Goal: Information Seeking & Learning: Find specific fact

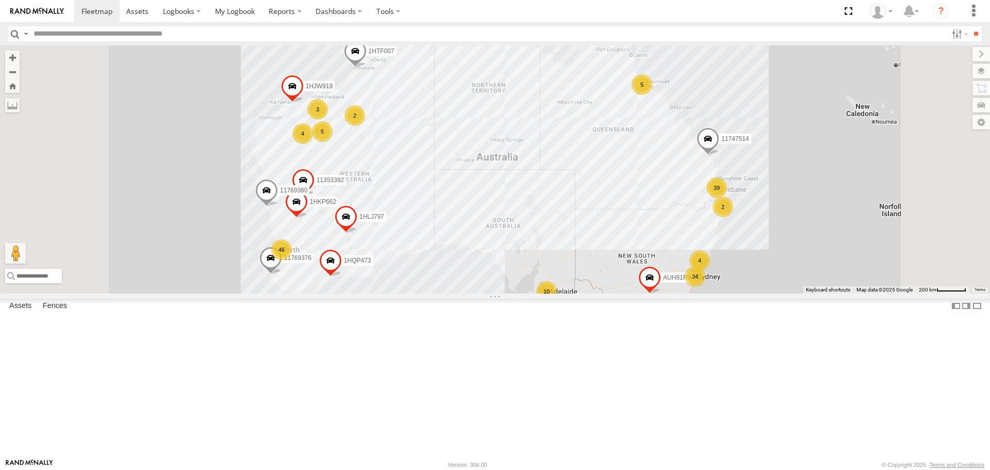
click at [67, 35] on input "text" at bounding box center [488, 33] width 918 height 15
type input "******"
click at [970, 26] on input "**" at bounding box center [976, 33] width 12 height 15
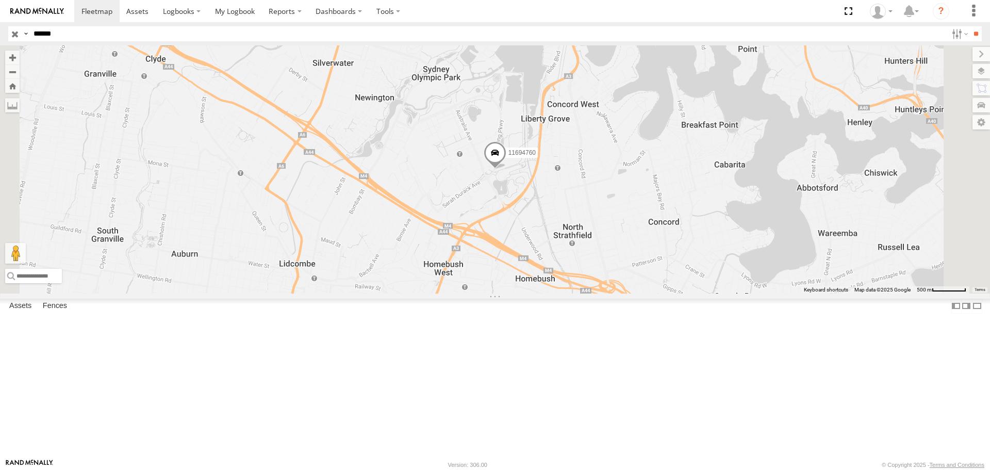
click at [507, 169] on span at bounding box center [495, 155] width 23 height 28
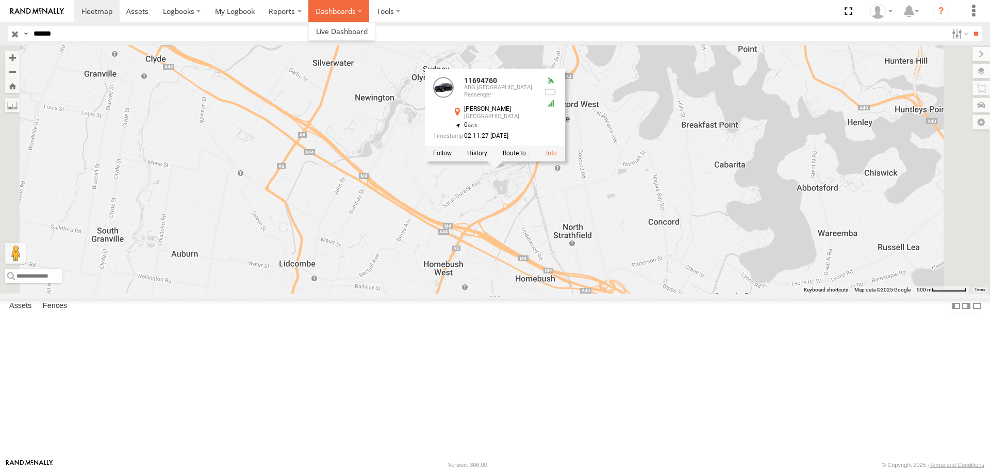
click at [331, 10] on label "Dashboards" at bounding box center [338, 11] width 61 height 22
click at [327, 28] on span at bounding box center [342, 31] width 52 height 10
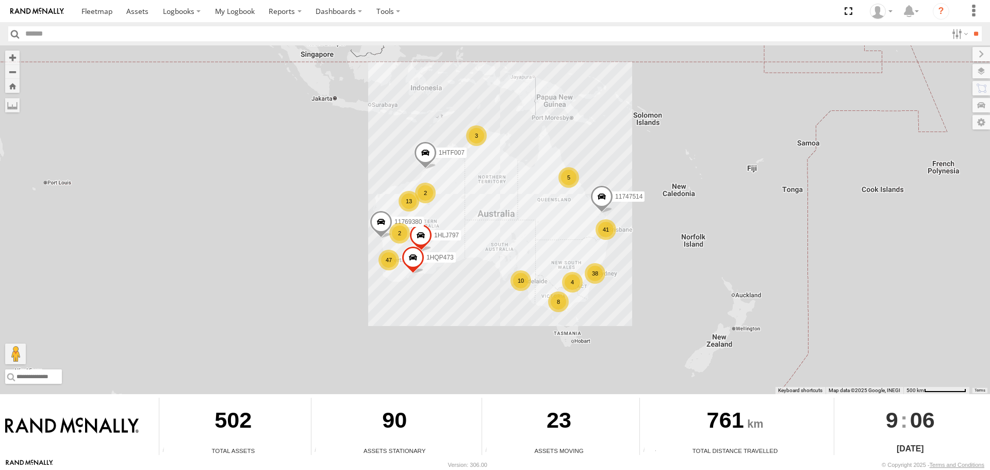
click at [48, 34] on input "text" at bounding box center [485, 33] width 926 height 15
type input "*"
type input "******"
click at [970, 26] on input "**" at bounding box center [976, 33] width 12 height 15
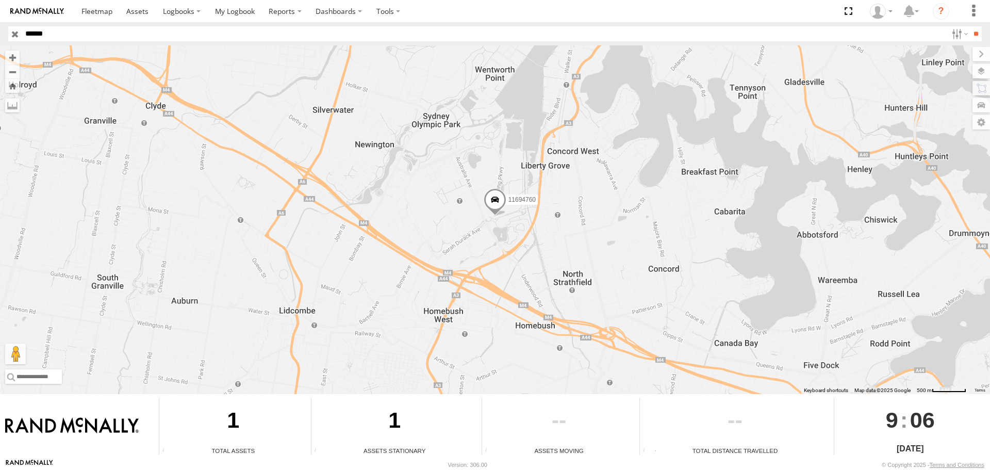
click at [501, 200] on span at bounding box center [495, 202] width 23 height 28
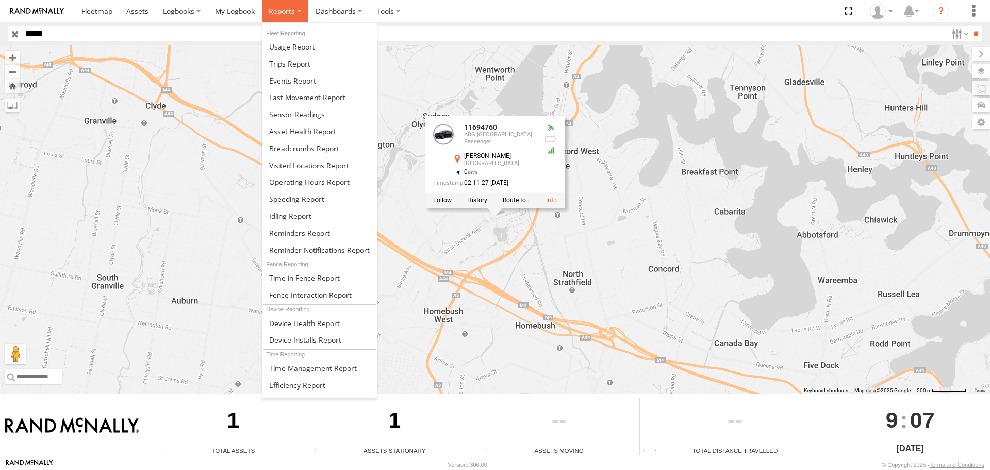
click at [282, 15] on span at bounding box center [282, 11] width 26 height 10
click at [284, 45] on span at bounding box center [292, 47] width 46 height 10
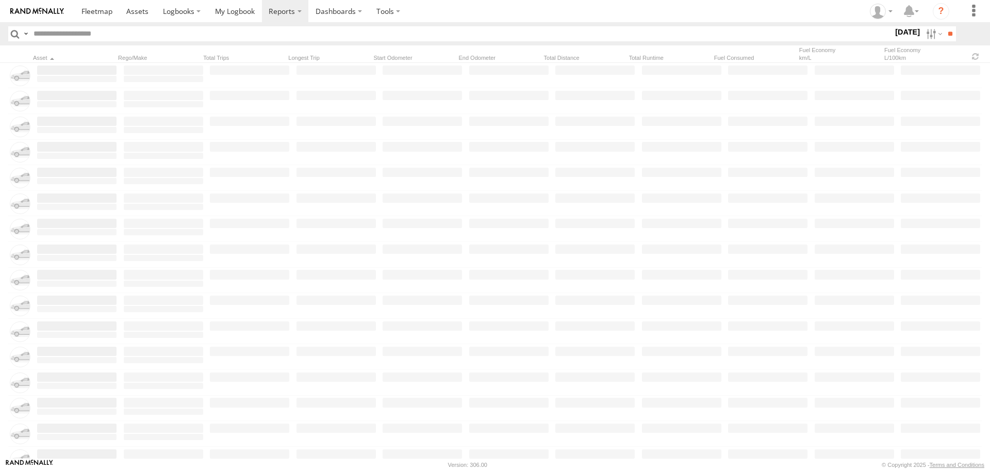
click at [106, 35] on input "text" at bounding box center [461, 33] width 864 height 15
type input "******"
click at [944, 26] on input "**" at bounding box center [950, 33] width 12 height 15
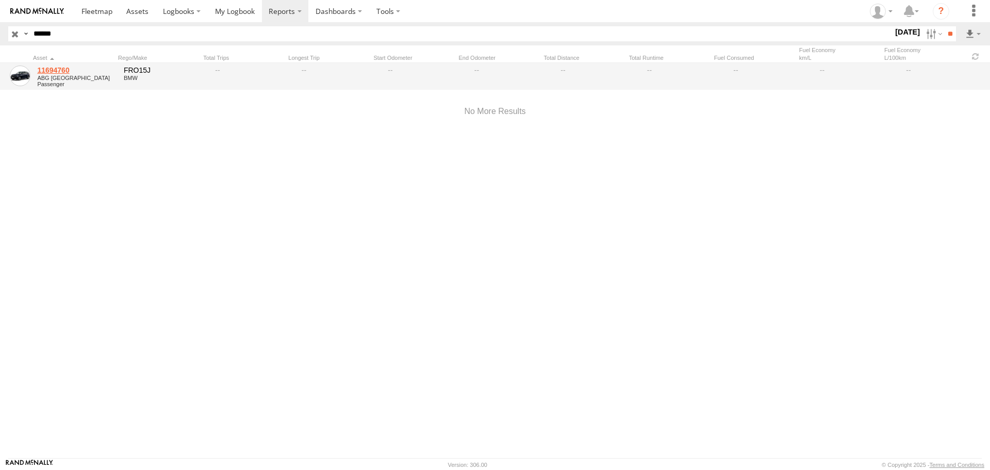
click at [53, 71] on link "11694760" at bounding box center [76, 70] width 79 height 9
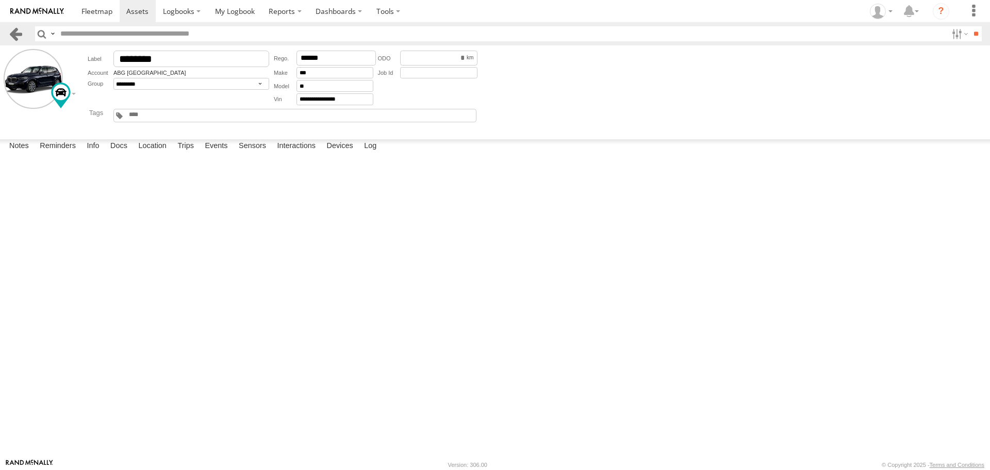
click at [18, 35] on link at bounding box center [15, 33] width 15 height 15
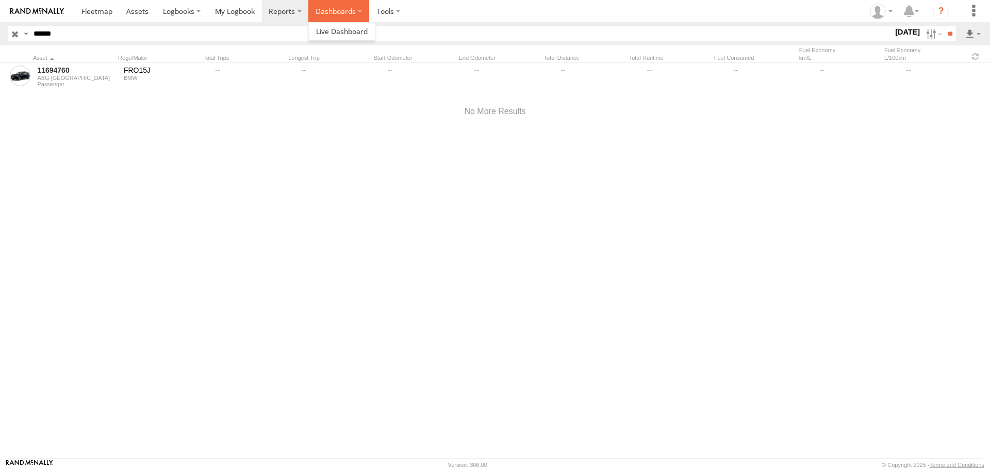
click at [330, 14] on label "Dashboards" at bounding box center [338, 11] width 61 height 22
click at [242, 11] on span at bounding box center [235, 11] width 40 height 10
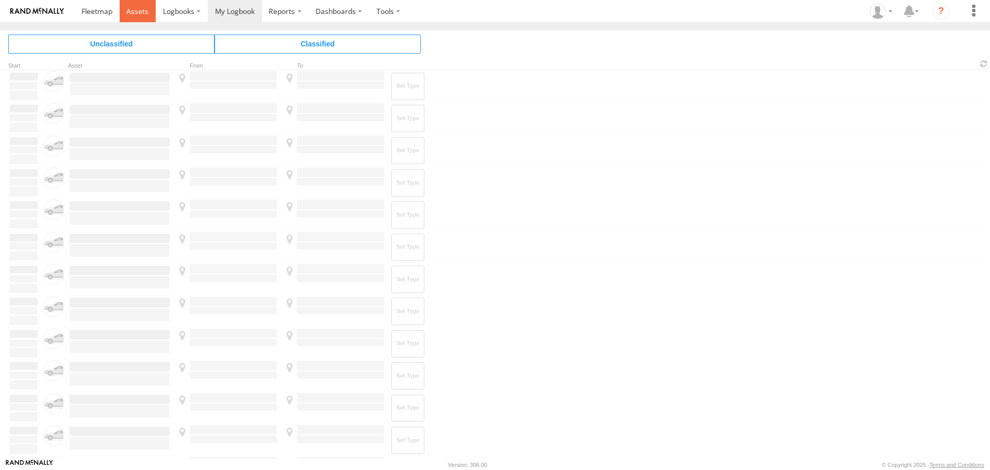
click at [135, 10] on span at bounding box center [137, 11] width 22 height 10
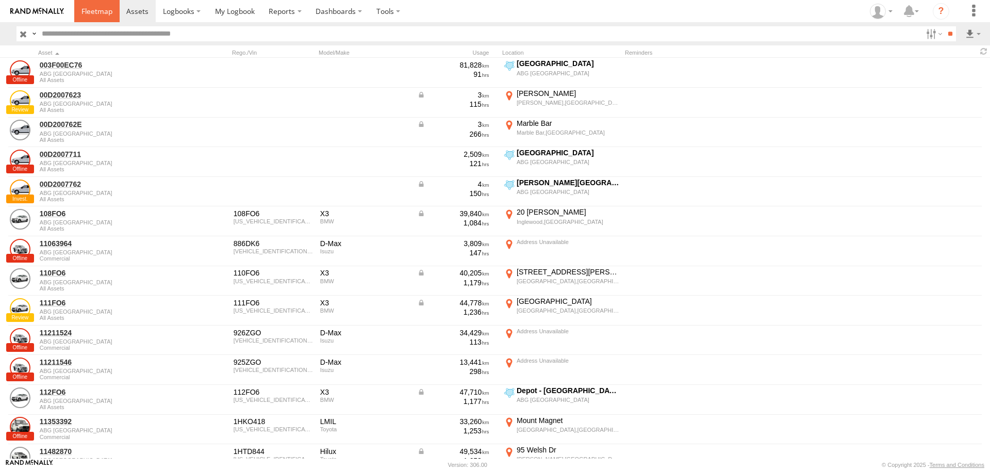
click at [105, 11] on span at bounding box center [96, 11] width 31 height 10
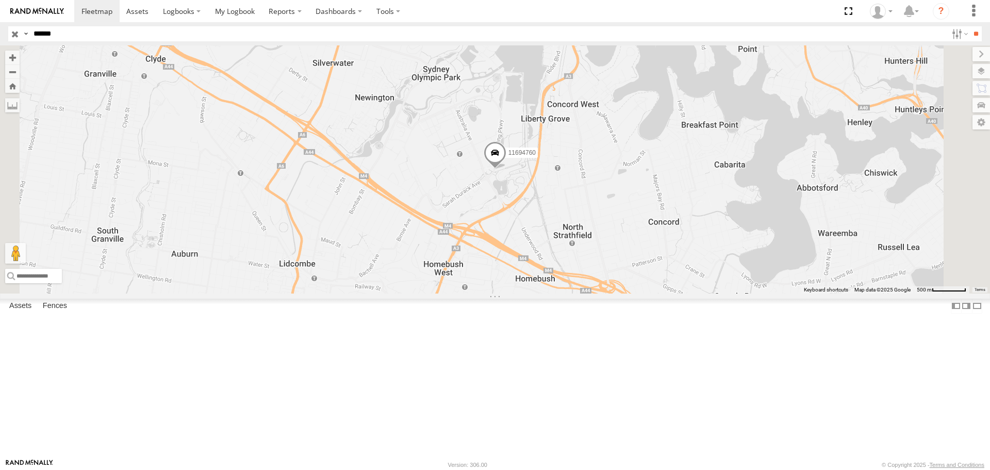
click at [507, 169] on span at bounding box center [495, 155] width 23 height 28
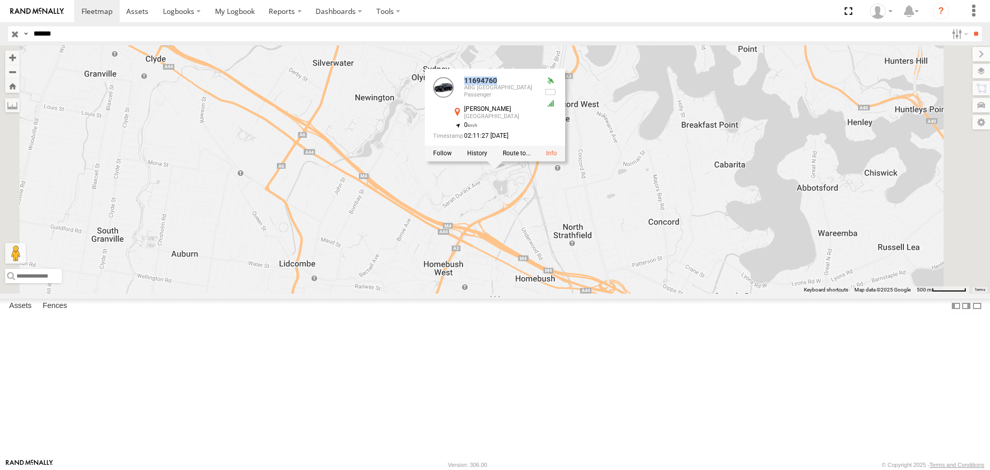
drag, startPoint x: 647, startPoint y: 164, endPoint x: 555, endPoint y: 146, distance: 94.0
click at [555, 146] on div "11694760 11694760 ABG Australia Passenger Bennelong Pkwy Sydney Olympic Park -3…" at bounding box center [495, 169] width 990 height 248
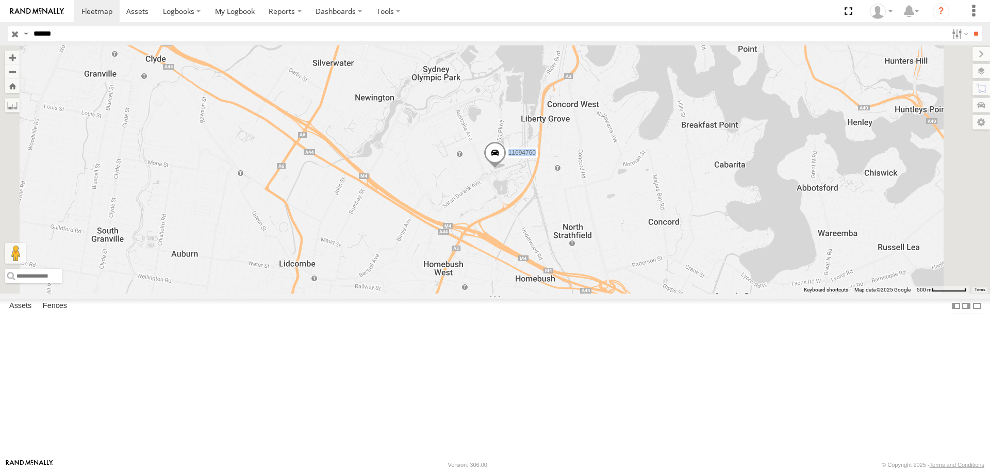
click at [507, 169] on span at bounding box center [495, 155] width 23 height 28
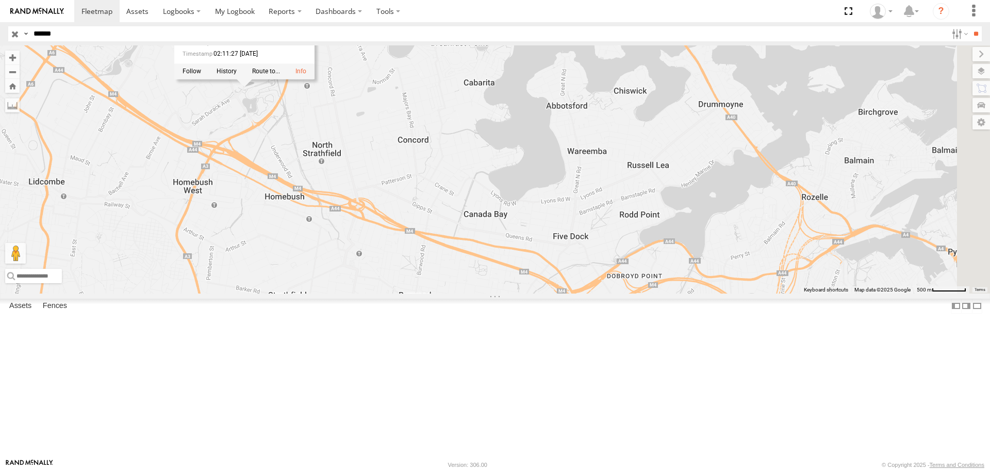
drag, startPoint x: 667, startPoint y: 291, endPoint x: 397, endPoint y: 202, distance: 284.6
click at [397, 202] on div "11694760 11694760 ABG Australia Passenger Bennelong Pkwy Sydney Olympic Park -3…" at bounding box center [495, 169] width 990 height 248
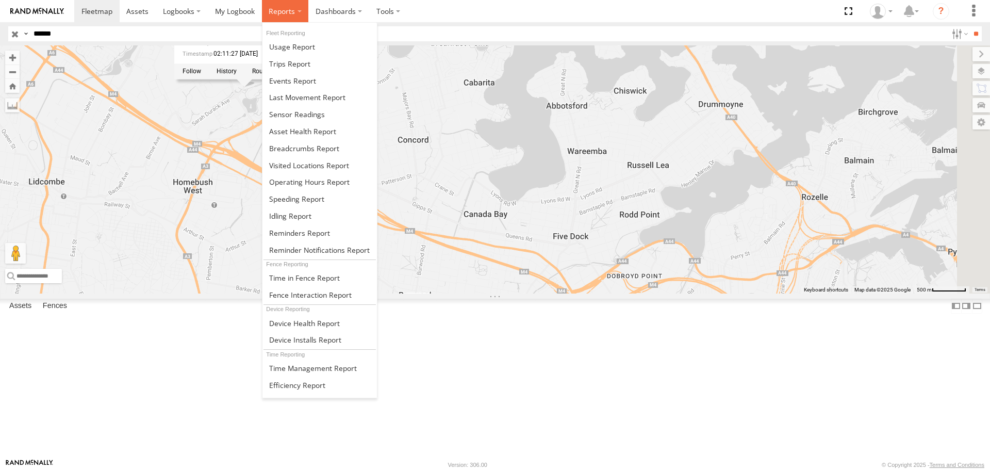
click at [272, 17] on label at bounding box center [285, 11] width 47 height 22
click at [281, 62] on span at bounding box center [289, 64] width 41 height 10
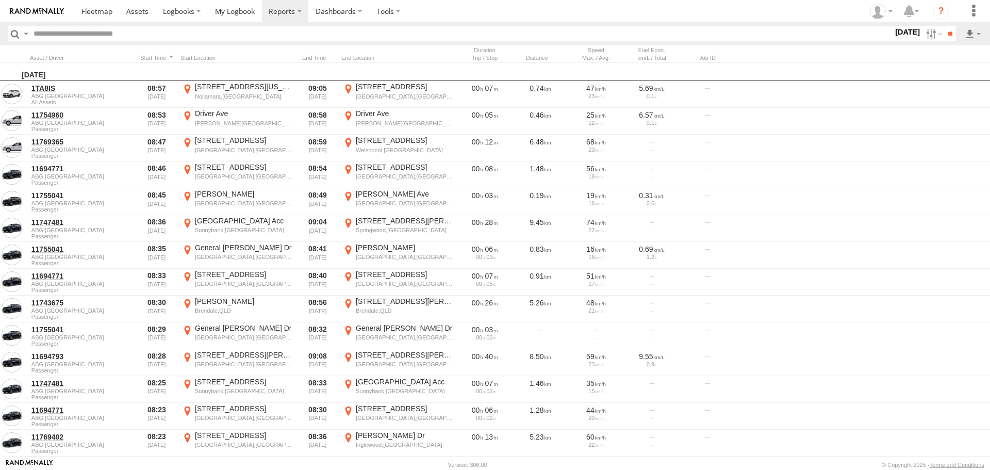
click at [67, 35] on input "text" at bounding box center [461, 33] width 864 height 15
type input "******"
click at [17, 34] on input "button" at bounding box center [14, 33] width 13 height 15
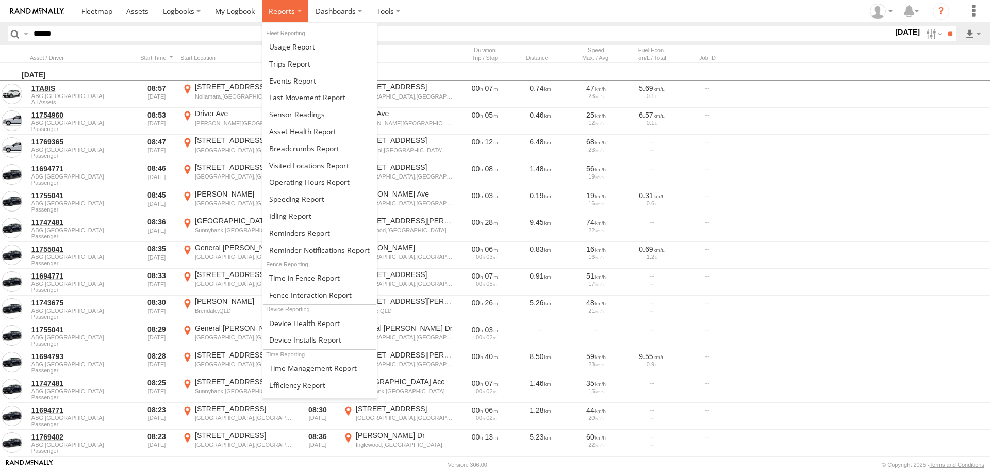
click at [292, 15] on span at bounding box center [282, 11] width 26 height 10
click at [303, 49] on span at bounding box center [292, 47] width 46 height 10
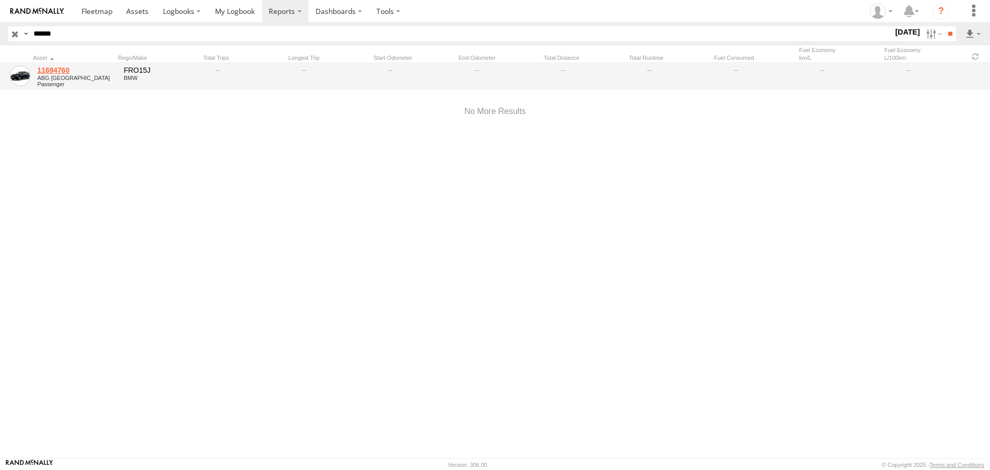
click at [43, 70] on link "11694760" at bounding box center [76, 70] width 79 height 9
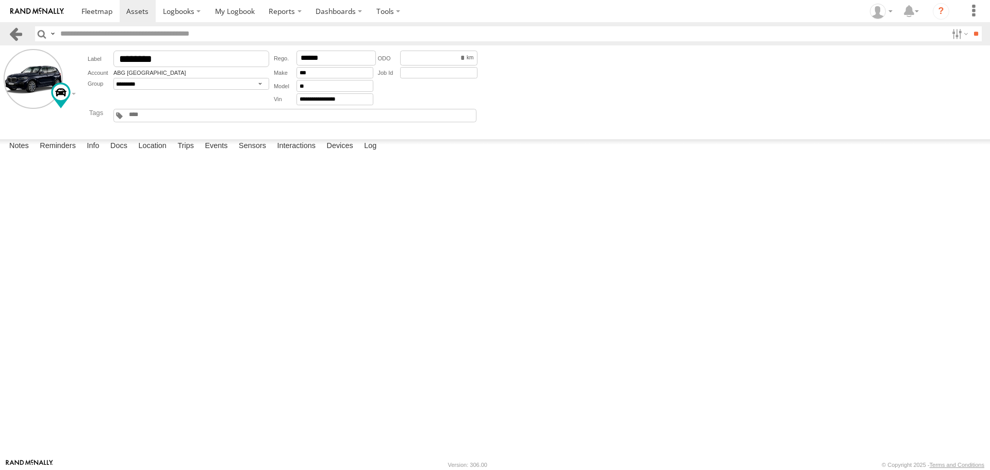
click at [13, 33] on link at bounding box center [15, 33] width 15 height 15
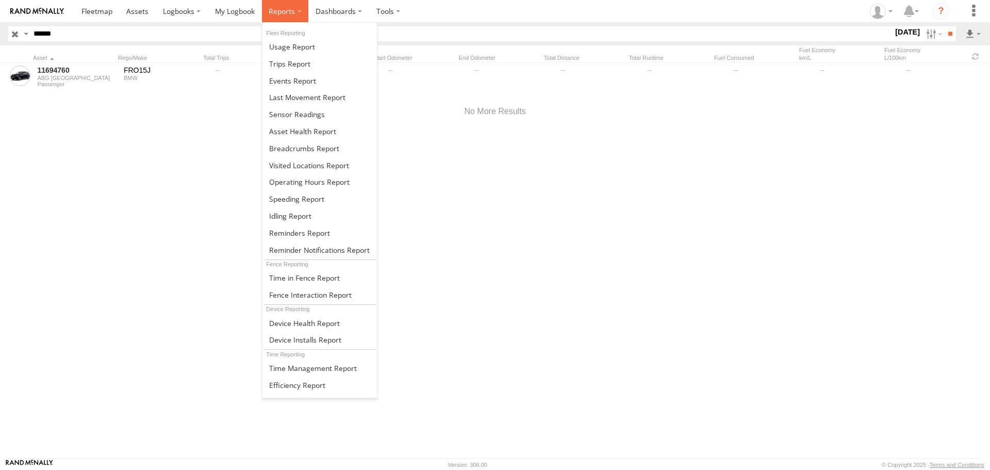
click at [274, 11] on span at bounding box center [282, 11] width 26 height 10
click at [290, 83] on span at bounding box center [292, 81] width 47 height 10
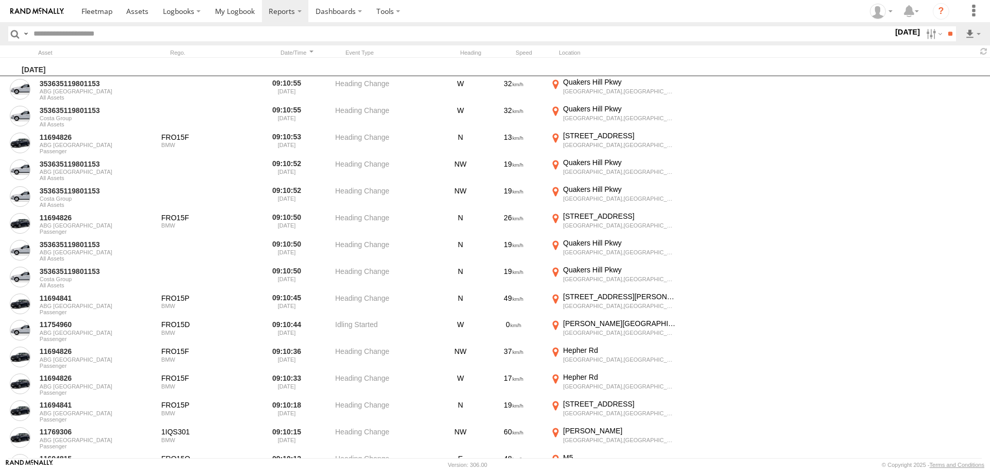
click at [106, 34] on input "text" at bounding box center [461, 33] width 864 height 15
type input "******"
click at [944, 26] on input "**" at bounding box center [950, 33] width 12 height 15
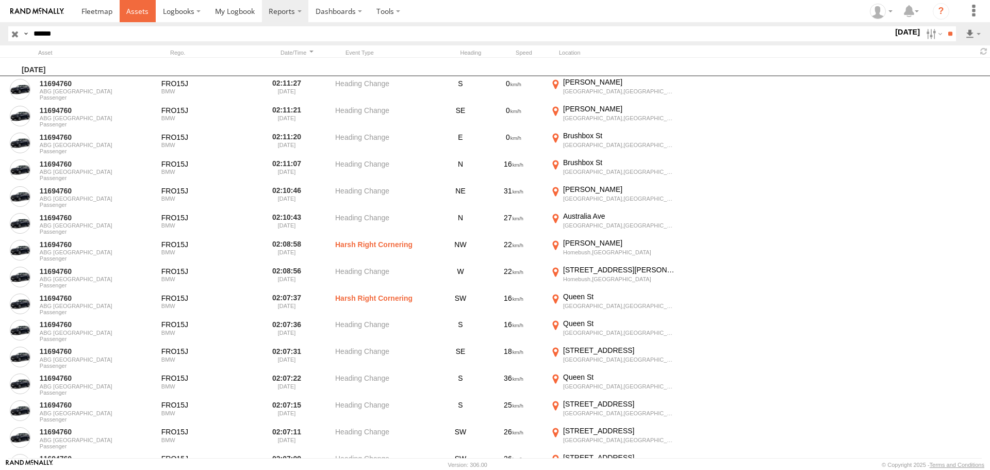
click at [143, 8] on span at bounding box center [137, 11] width 22 height 10
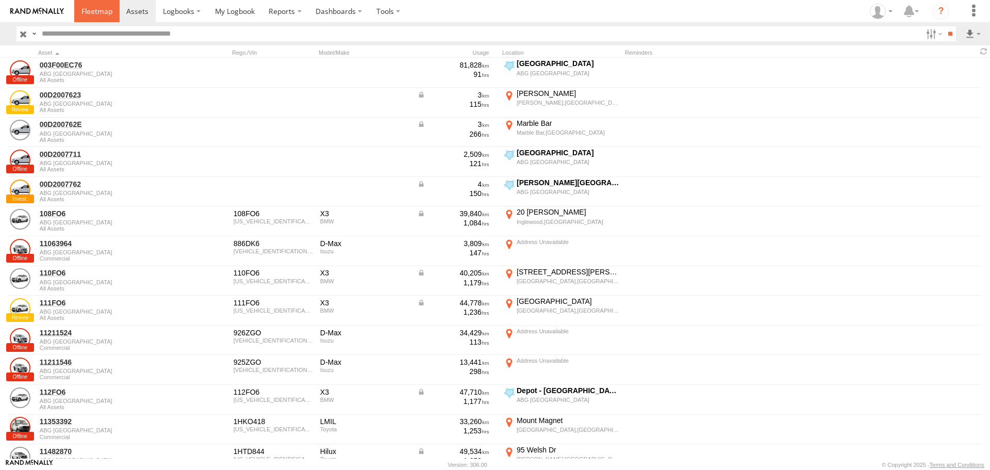
click at [88, 11] on span at bounding box center [96, 11] width 31 height 10
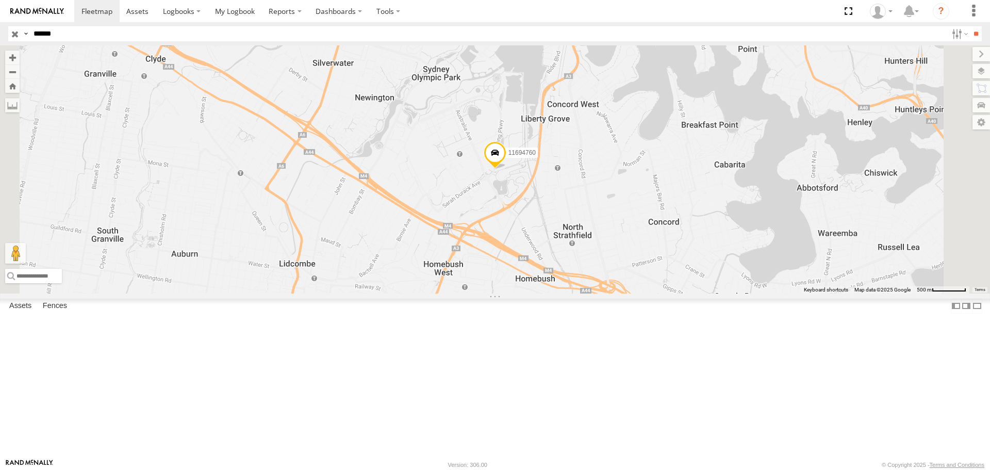
click at [507, 169] on span at bounding box center [495, 155] width 23 height 28
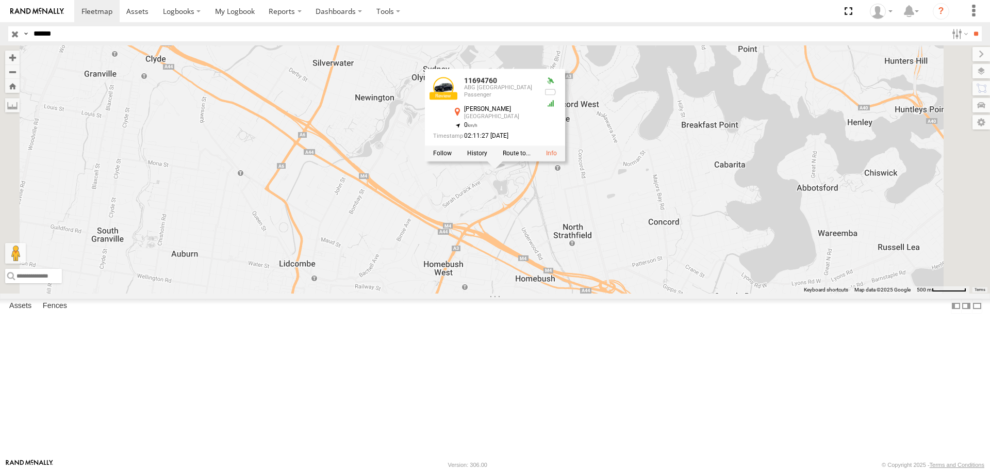
click at [565, 161] on div at bounding box center [495, 153] width 140 height 15
click at [487, 157] on label at bounding box center [477, 153] width 20 height 7
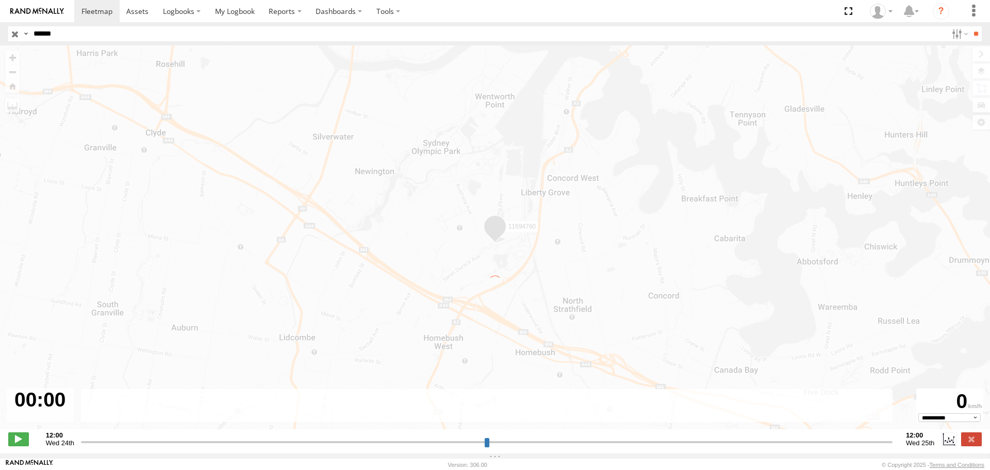
type input "**********"
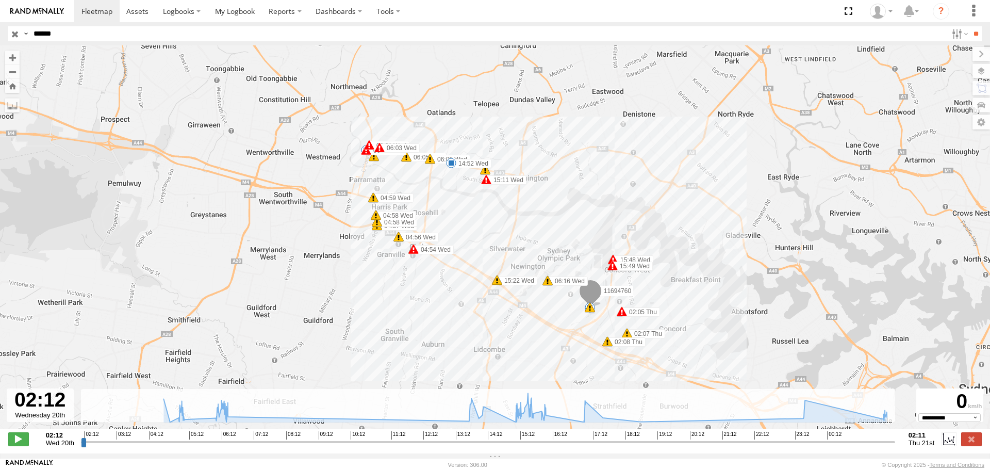
click at [592, 293] on span at bounding box center [590, 294] width 23 height 28
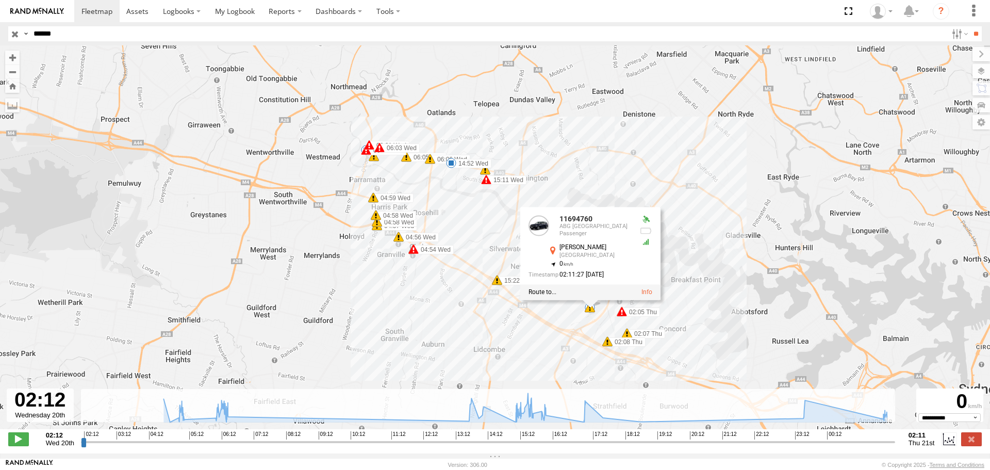
click at [690, 246] on div "11694760 04:54 Wed 04:54 Wed 04:55 Wed 04:56 Wed 04:57 Wed 04:58 Wed 04:58 Wed …" at bounding box center [495, 242] width 990 height 395
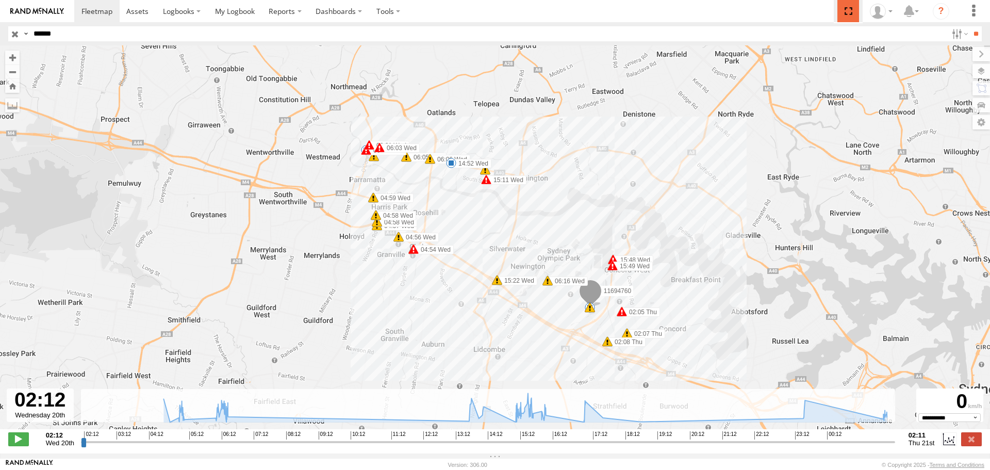
drag, startPoint x: 844, startPoint y: 11, endPoint x: 844, endPoint y: 74, distance: 62.4
click at [844, 11] on span at bounding box center [848, 11] width 21 height 22
click at [135, 16] on span at bounding box center [137, 11] width 22 height 10
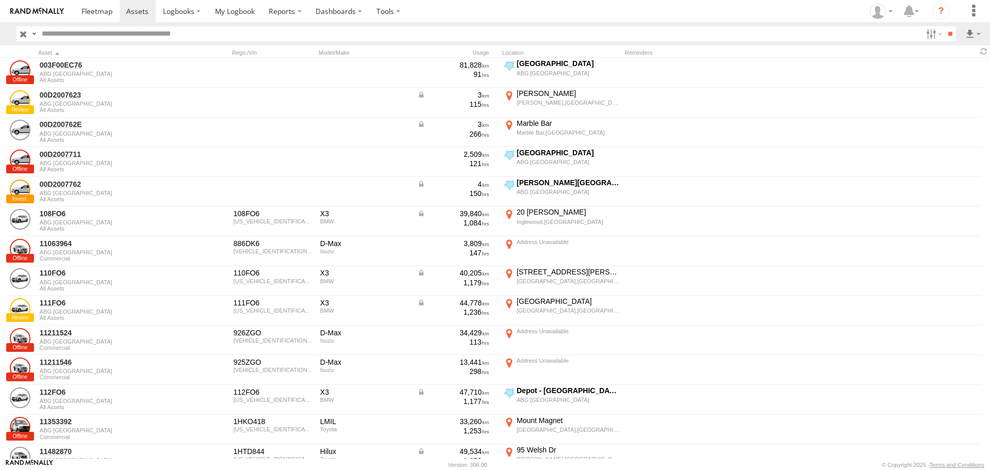
click at [132, 34] on input "text" at bounding box center [480, 33] width 885 height 15
type input "******"
click at [944, 26] on input "**" at bounding box center [950, 33] width 12 height 15
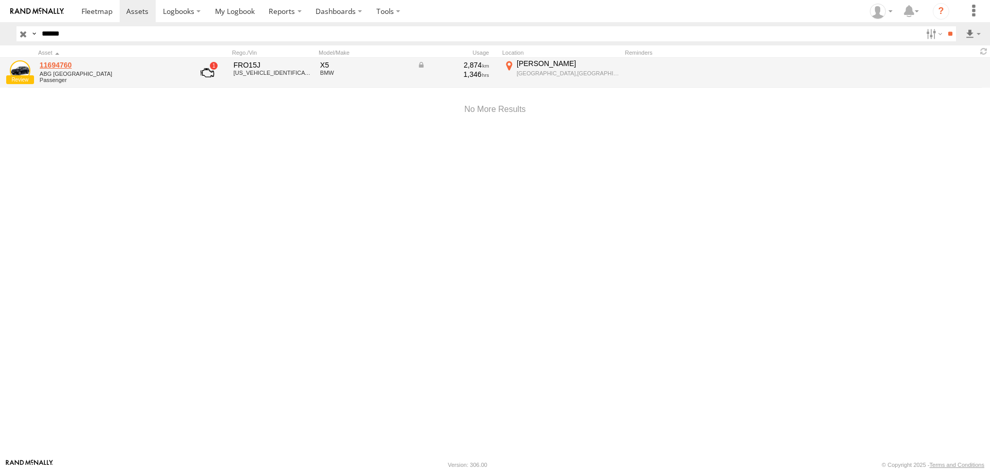
click at [63, 64] on link "11694760" at bounding box center [110, 64] width 141 height 9
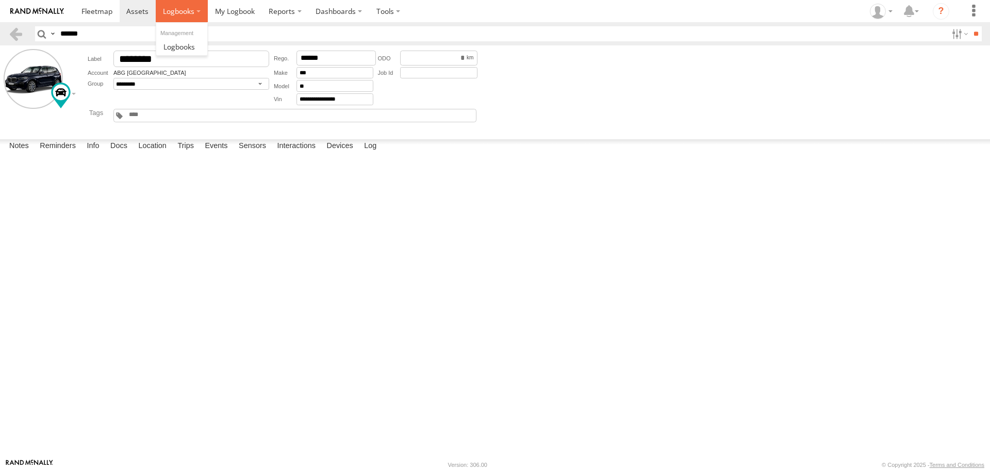
click at [178, 14] on span at bounding box center [178, 11] width 31 height 10
click at [220, 13] on span at bounding box center [235, 11] width 40 height 10
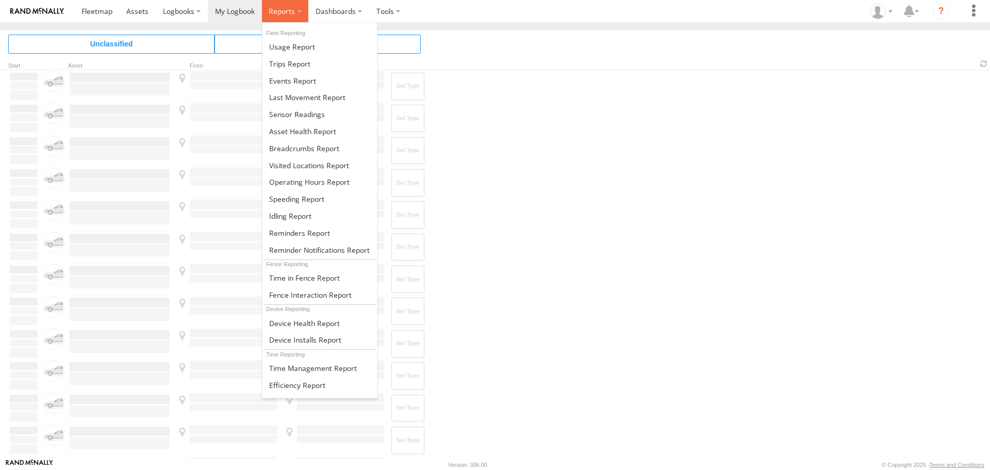
click at [287, 11] on span at bounding box center [282, 11] width 26 height 10
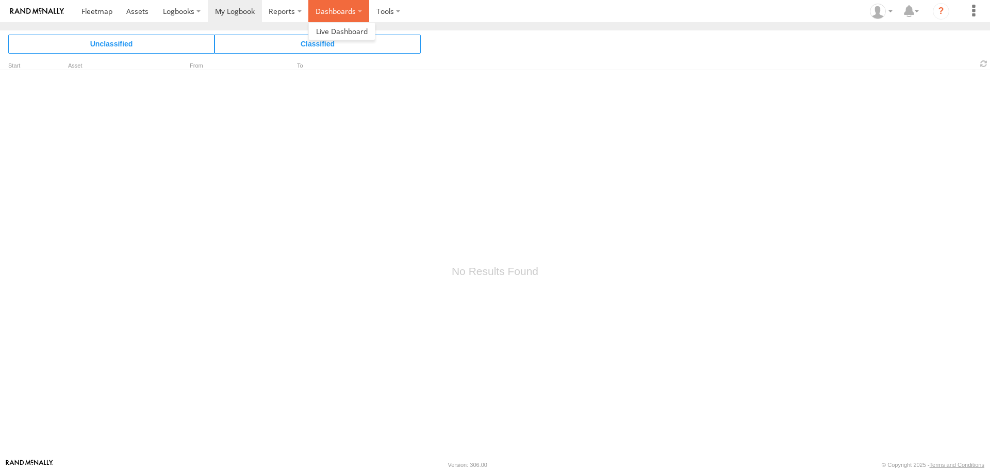
click at [341, 12] on label "Dashboards" at bounding box center [338, 11] width 61 height 22
click at [348, 35] on span at bounding box center [342, 31] width 52 height 10
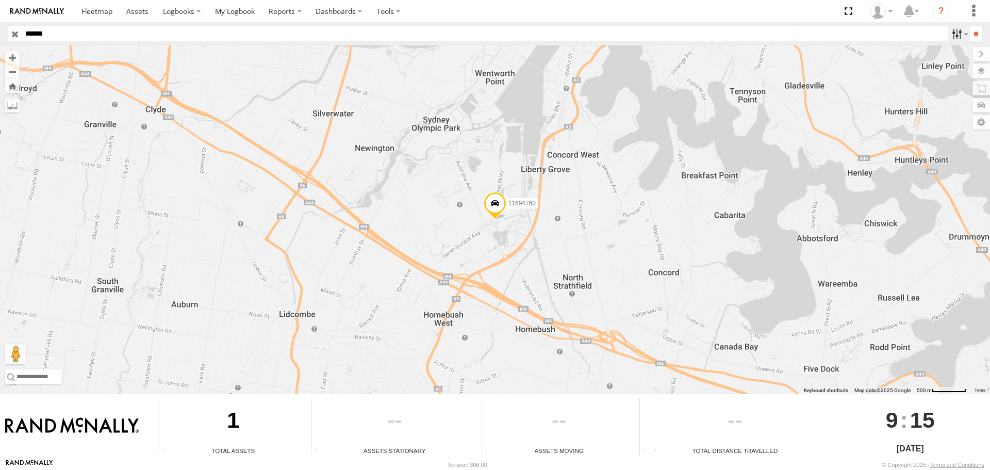
click at [958, 33] on label at bounding box center [959, 33] width 22 height 15
click at [976, 11] on label at bounding box center [974, 11] width 23 height 22
click at [757, 7] on section at bounding box center [531, 11] width 914 height 22
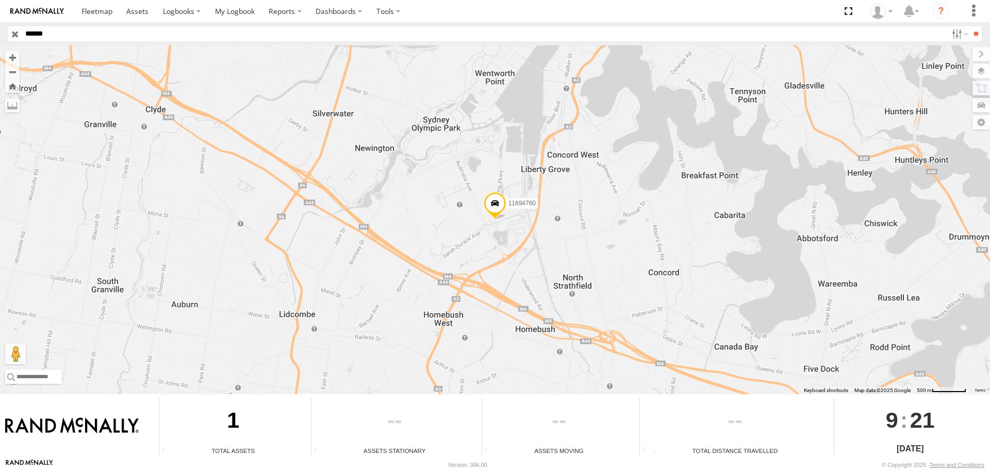
click at [494, 214] on span at bounding box center [495, 206] width 23 height 28
click at [381, 18] on label at bounding box center [388, 11] width 38 height 22
click at [346, 13] on label "Dashboards" at bounding box center [338, 11] width 61 height 22
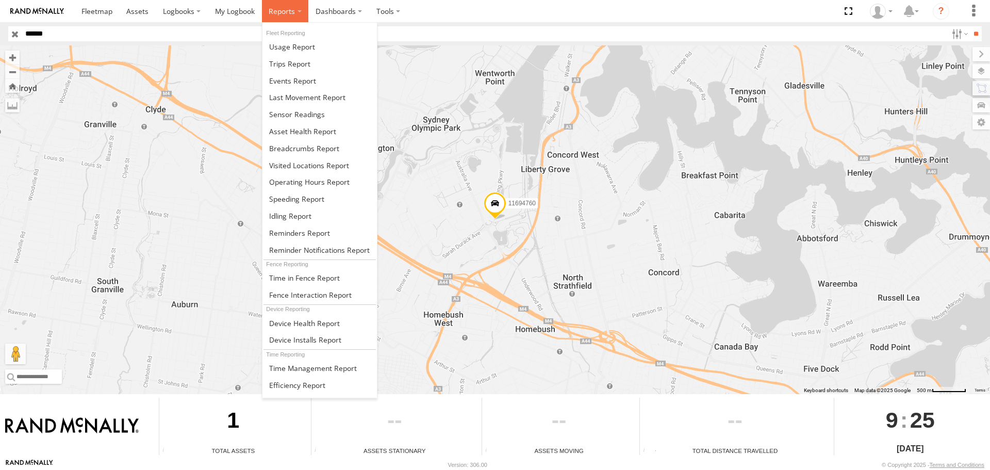
click at [273, 11] on span at bounding box center [282, 11] width 26 height 10
click at [301, 96] on span at bounding box center [307, 97] width 76 height 10
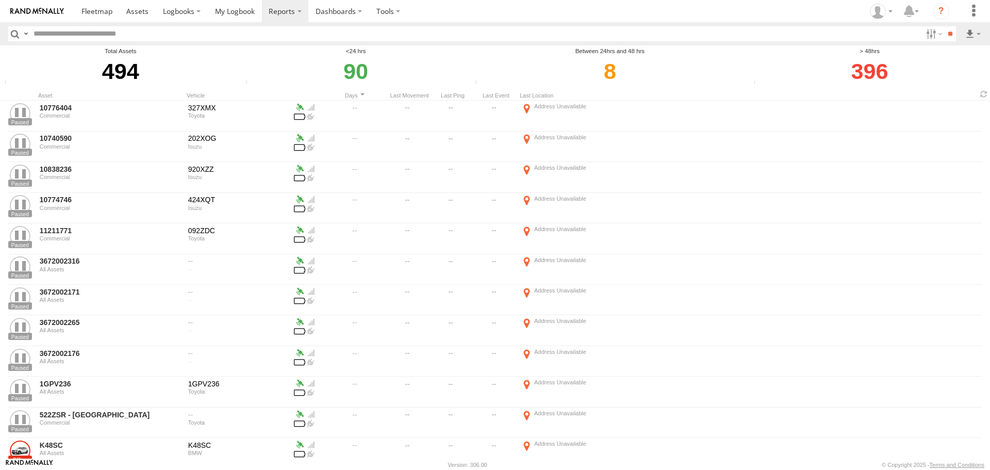
click at [50, 38] on input "text" at bounding box center [475, 33] width 893 height 15
type input "*"
type input "******"
click at [944, 26] on input "**" at bounding box center [950, 33] width 12 height 15
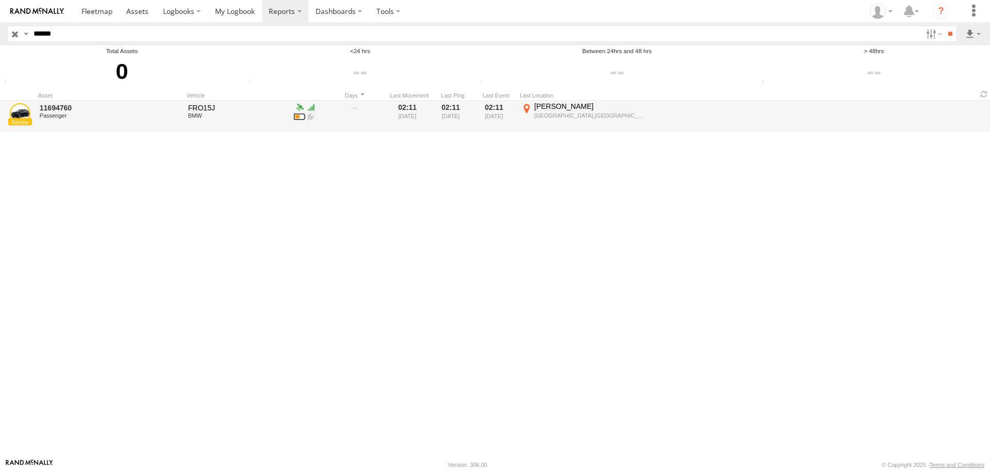
click at [567, 105] on div "[PERSON_NAME]" at bounding box center [590, 106] width 113 height 9
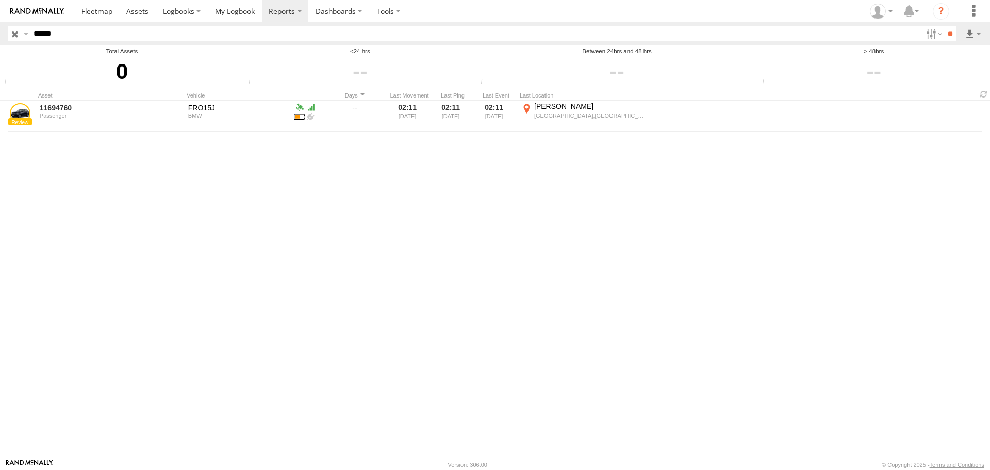
click at [0, 0] on button "Satellite" at bounding box center [0, 0] width 0 height 0
click at [0, 0] on area at bounding box center [0, 0] width 0 height 0
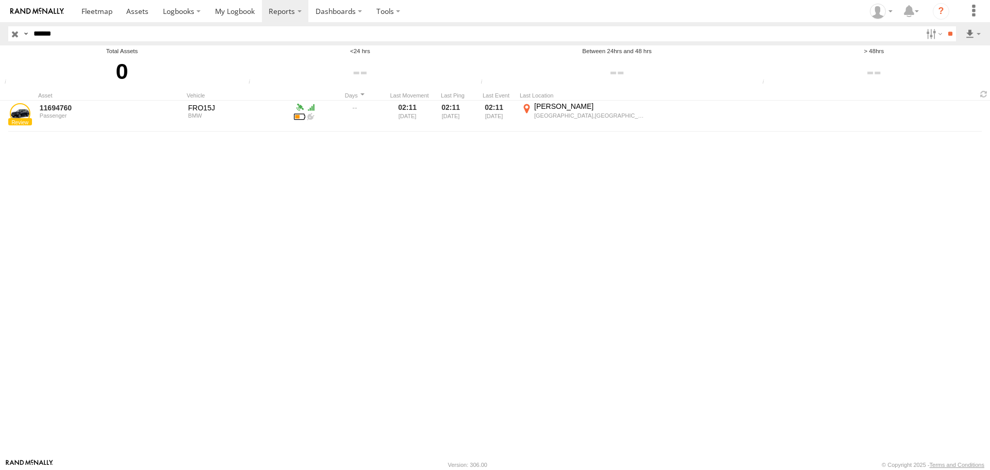
drag, startPoint x: 545, startPoint y: 161, endPoint x: 453, endPoint y: 228, distance: 113.8
click at [0, 0] on area at bounding box center [0, 0] width 0 height 0
drag, startPoint x: 454, startPoint y: 234, endPoint x: 430, endPoint y: 259, distance: 35.0
click at [0, 0] on area at bounding box center [0, 0] width 0 height 0
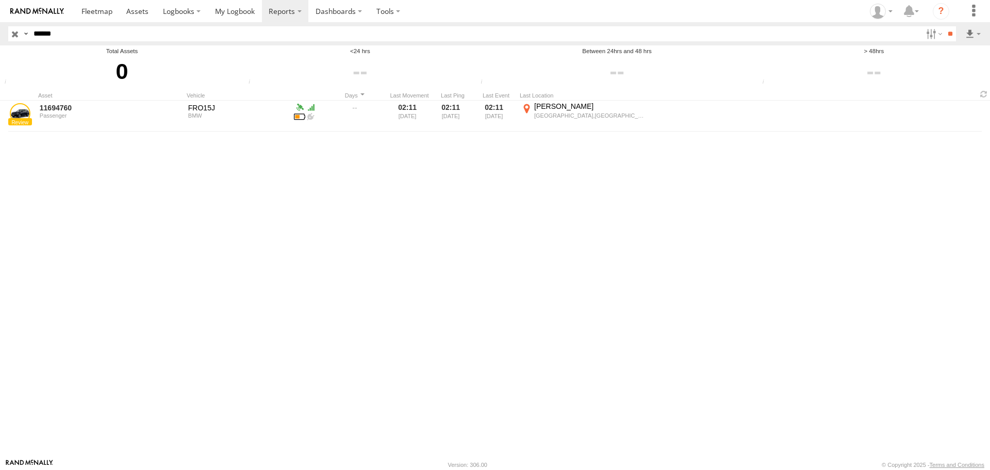
drag, startPoint x: 436, startPoint y: 274, endPoint x: 451, endPoint y: 216, distance: 60.3
click at [0, 0] on area at bounding box center [0, 0] width 0 height 0
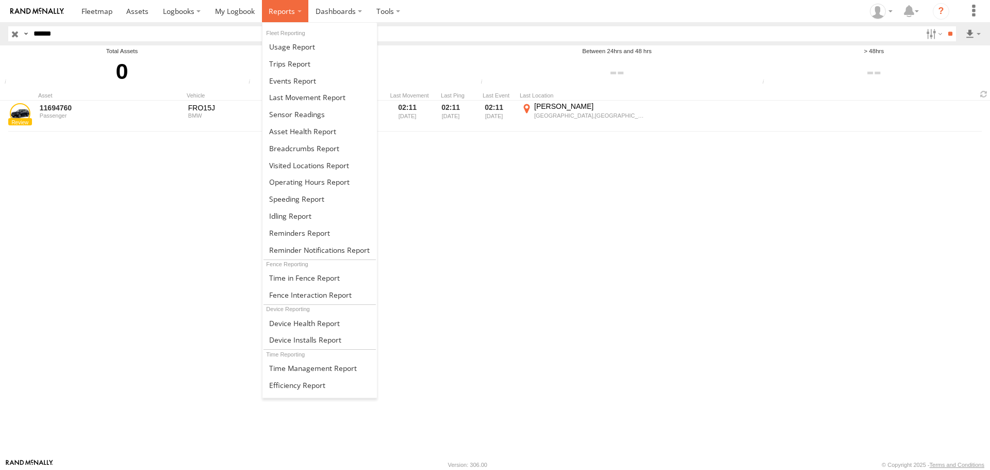
click at [272, 13] on span at bounding box center [282, 11] width 26 height 10
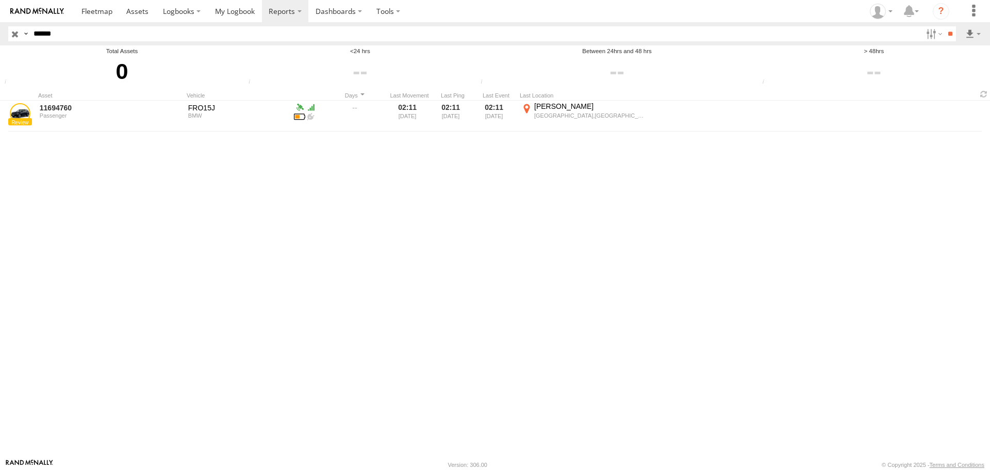
click at [0, 0] on label at bounding box center [0, 0] width 0 height 0
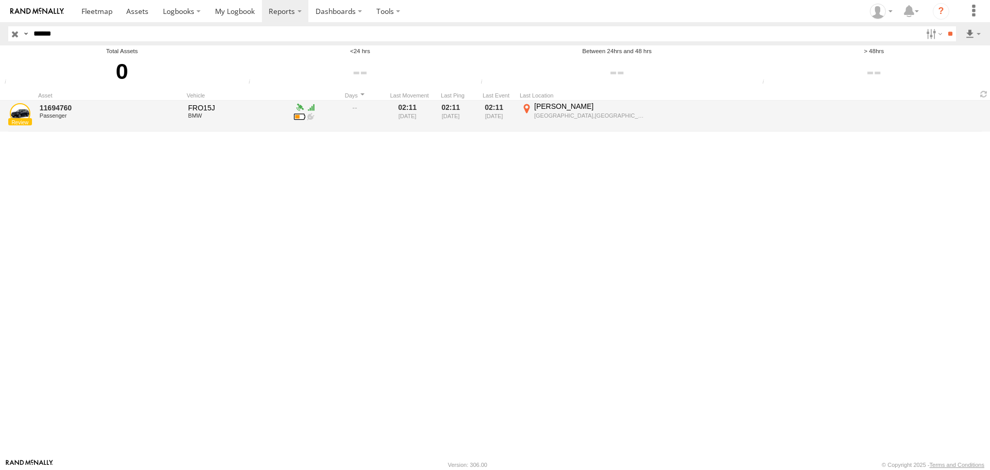
click at [540, 106] on div "[PERSON_NAME]" at bounding box center [590, 106] width 113 height 9
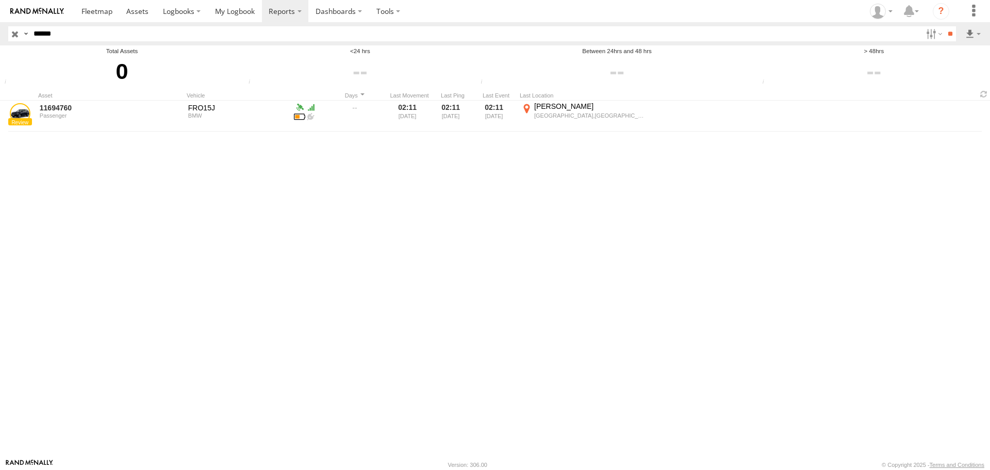
click at [0, 0] on area at bounding box center [0, 0] width 0 height 0
click at [0, 0] on button "Map" at bounding box center [0, 0] width 0 height 0
click at [0, 0] on button "Satellite" at bounding box center [0, 0] width 0 height 0
click at [0, 0] on area at bounding box center [0, 0] width 0 height 0
drag, startPoint x: 494, startPoint y: 281, endPoint x: 499, endPoint y: 221, distance: 59.6
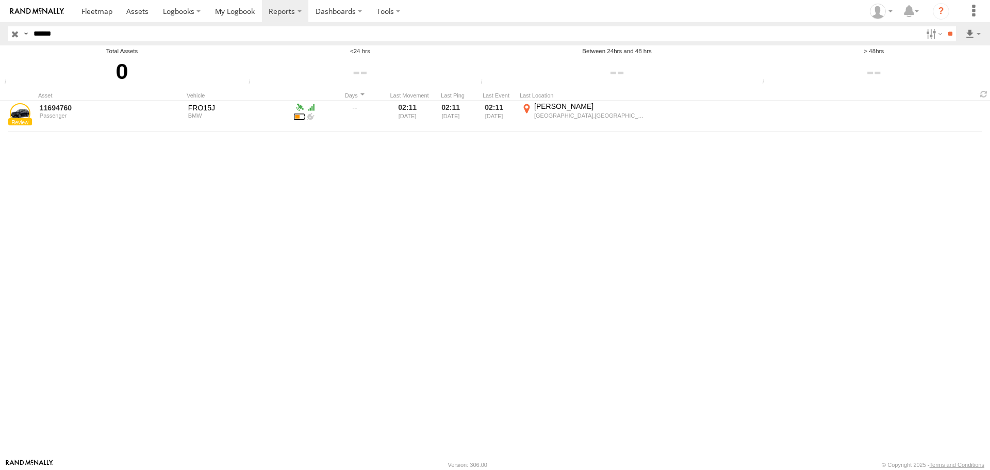
click at [0, 0] on area at bounding box center [0, 0] width 0 height 0
